Goal: Transaction & Acquisition: Purchase product/service

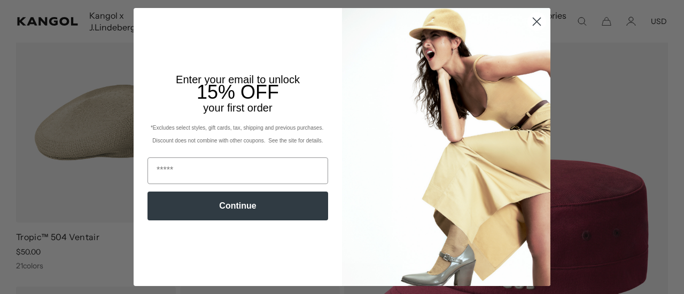
click at [529, 20] on circle "Close dialog" at bounding box center [537, 22] width 18 height 18
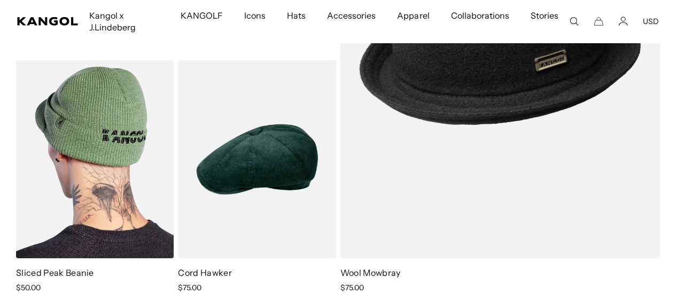
click at [127, 177] on img at bounding box center [95, 159] width 158 height 198
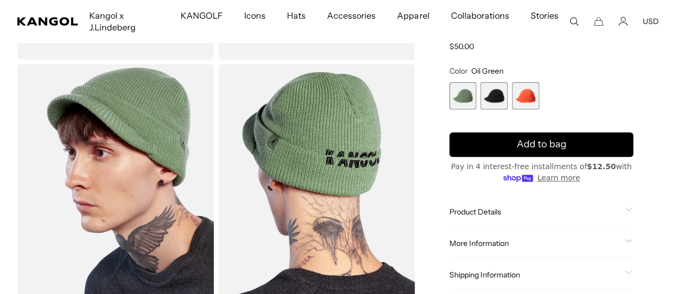
click at [506, 101] on span "2 of 3" at bounding box center [493, 95] width 27 height 27
click at [476, 102] on span "1 of 3" at bounding box center [462, 95] width 27 height 27
click at [507, 98] on span "2 of 3" at bounding box center [493, 95] width 27 height 27
click at [530, 100] on span "3 of 3" at bounding box center [525, 95] width 27 height 27
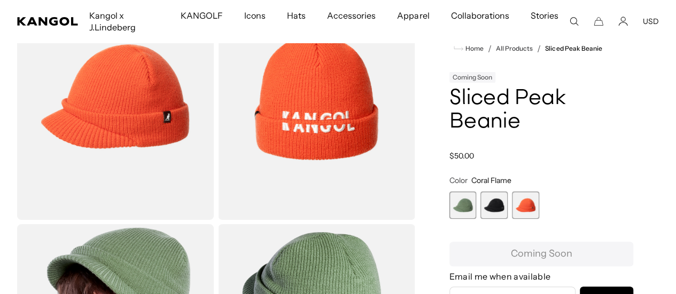
click at [507, 210] on span "2 of 3" at bounding box center [493, 205] width 27 height 27
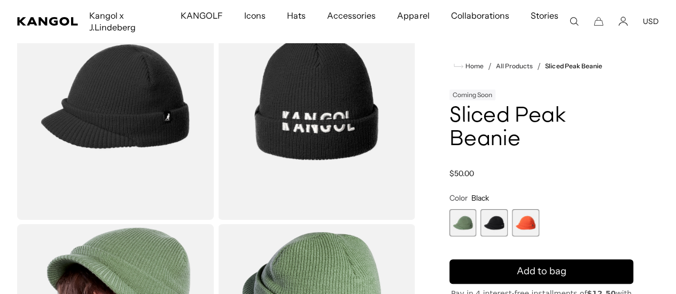
scroll to position [0, 220]
click at [445, 189] on div "Home / All Products / Sliced Peak Beanie Coming Soon Sliced Peak Beanie Regular…" at bounding box center [540, 222] width 235 height 496
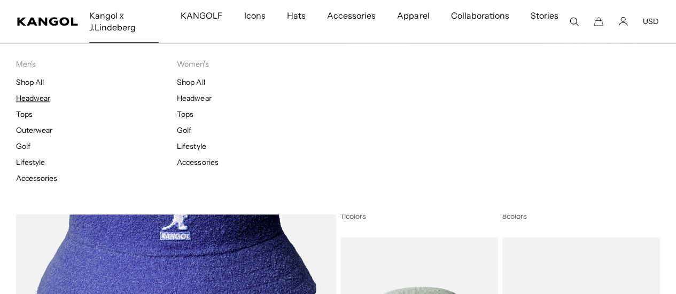
click at [41, 97] on link "Headwear" at bounding box center [33, 98] width 34 height 10
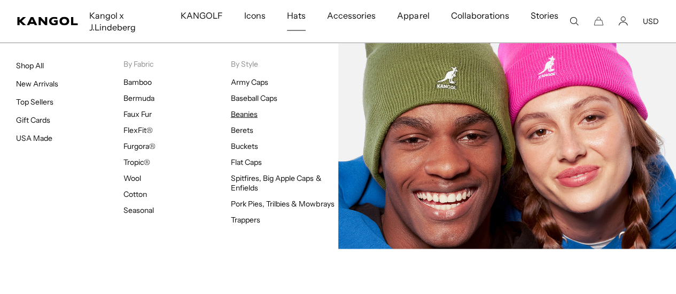
click at [248, 117] on link "Beanies" at bounding box center [244, 114] width 27 height 10
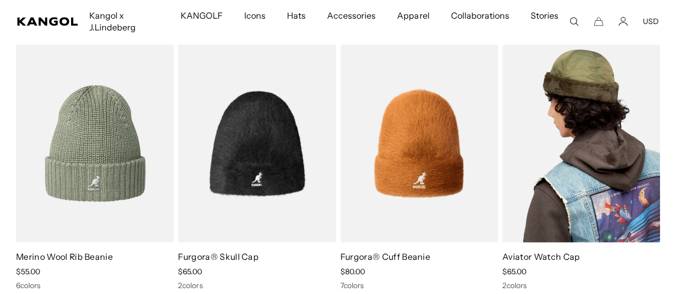
click at [579, 123] on img at bounding box center [581, 143] width 158 height 198
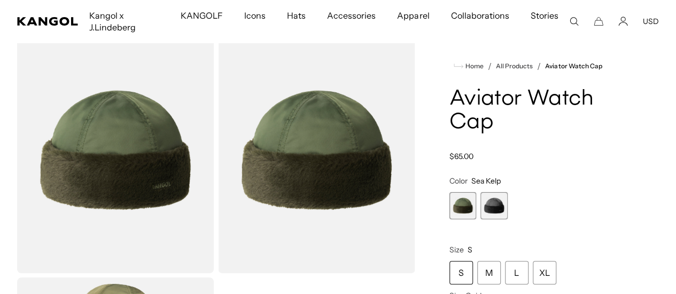
scroll to position [0, 220]
click at [507, 204] on span "2 of 2" at bounding box center [493, 205] width 27 height 27
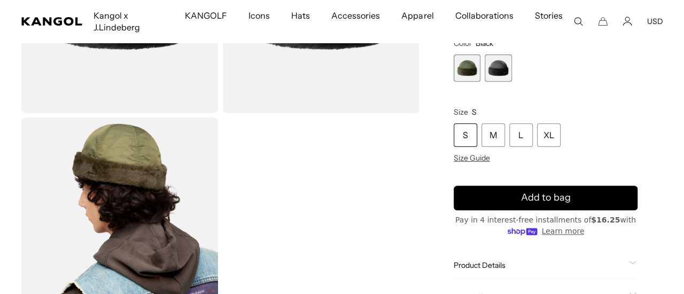
scroll to position [0, 220]
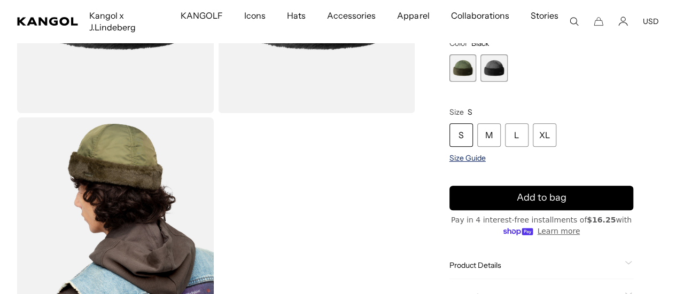
click at [485, 158] on span "Size Guide" at bounding box center [467, 158] width 36 height 10
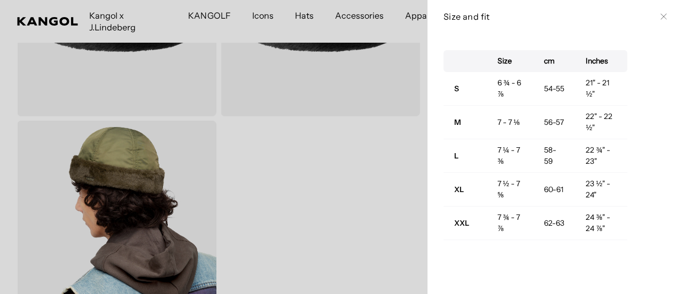
click at [353, 170] on div at bounding box center [342, 147] width 684 height 294
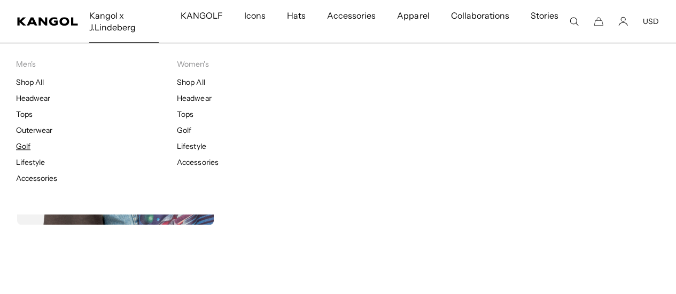
scroll to position [0, 0]
click at [26, 146] on link "Golf" at bounding box center [23, 147] width 14 height 10
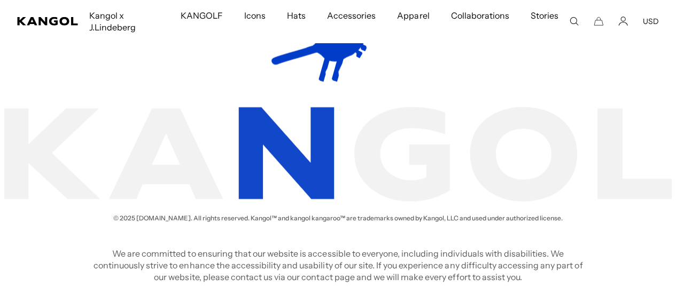
scroll to position [0, 220]
